Goal: Find specific page/section: Find specific page/section

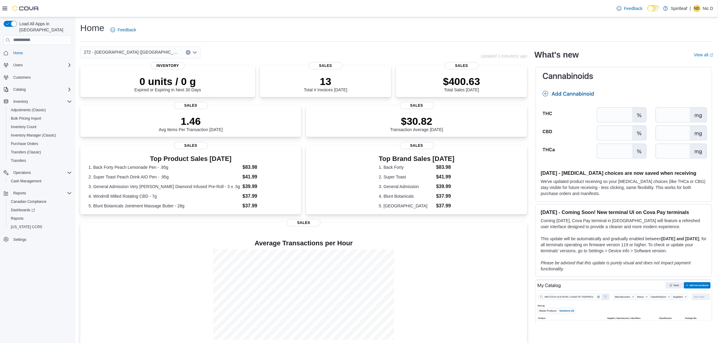
click at [196, 52] on icon "Open list of options" at bounding box center [195, 53] width 4 height 2
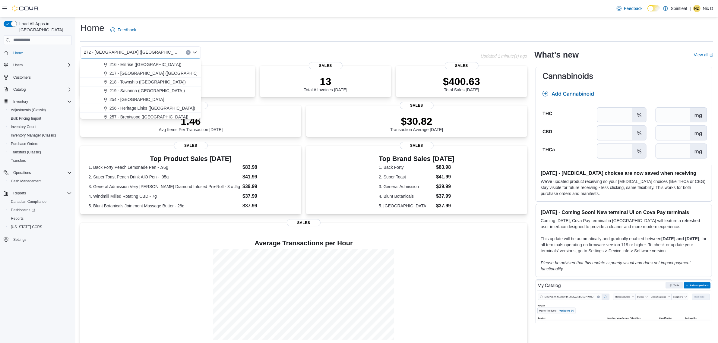
scroll to position [377, 0]
click at [176, 81] on div "257 - Brentwood (Sherwood Park)" at bounding box center [144, 79] width 106 height 6
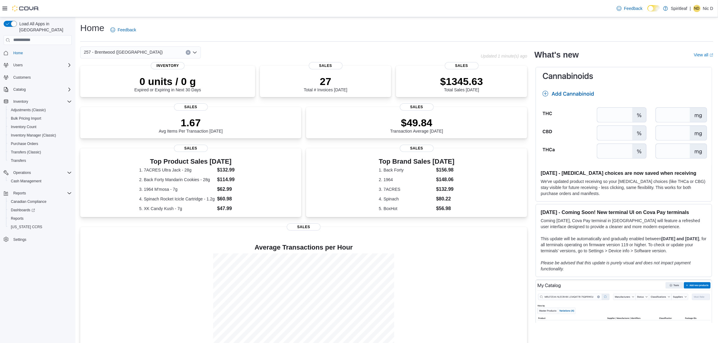
click at [195, 50] on icon "Open list of options" at bounding box center [194, 52] width 5 height 5
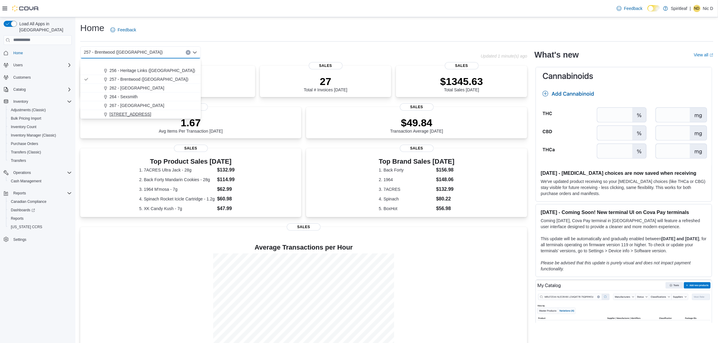
scroll to position [415, 0]
click at [168, 104] on span "272 - [GEOGRAPHIC_DATA] ([GEOGRAPHIC_DATA])" at bounding box center [160, 103] width 103 height 6
